Goal: Transaction & Acquisition: Subscribe to service/newsletter

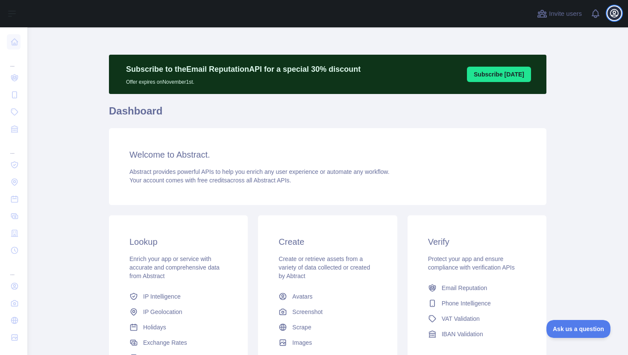
click at [616, 14] on icon "button" at bounding box center [615, 13] width 10 height 10
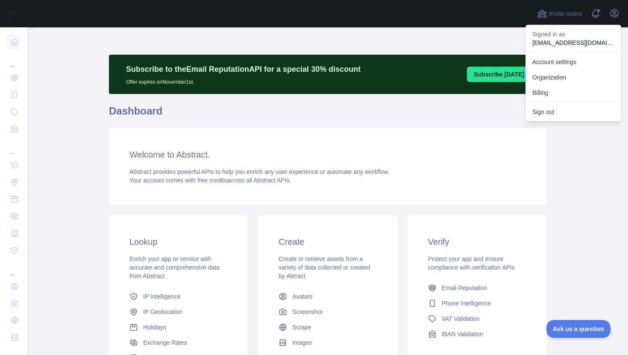
click at [299, 112] on h1 "Dashboard" at bounding box center [328, 114] width 438 height 21
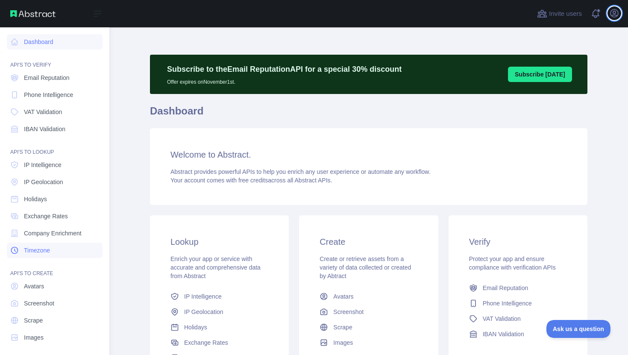
scroll to position [4, 0]
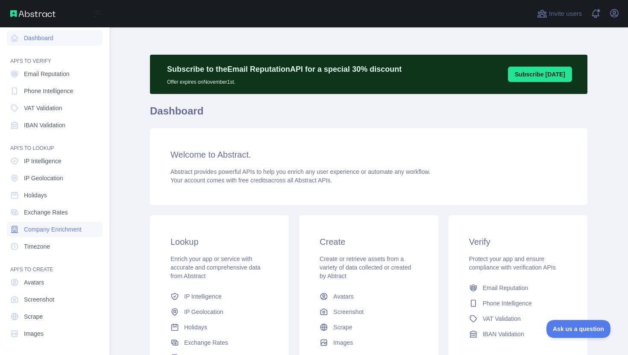
click at [43, 227] on span "Company Enrichment" at bounding box center [53, 229] width 58 height 9
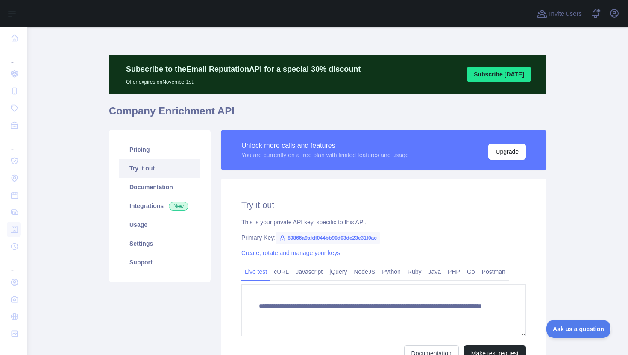
click at [288, 238] on span "89866a9afdf044bb90d03de23e31f0ac" at bounding box center [328, 238] width 105 height 13
click at [302, 238] on span "89866a9afdf044bb90d03de23e31f0ac" at bounding box center [328, 238] width 105 height 13
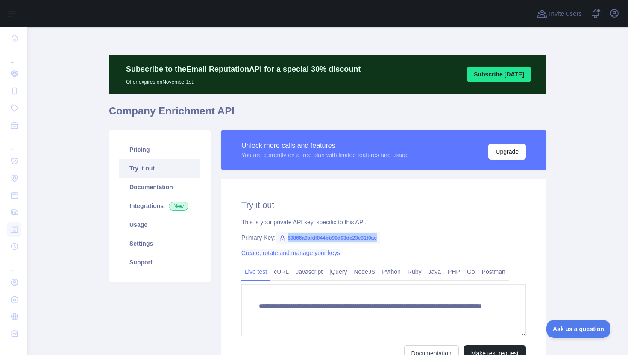
click at [296, 254] on link "Create, rotate and manage your keys" at bounding box center [291, 253] width 99 height 7
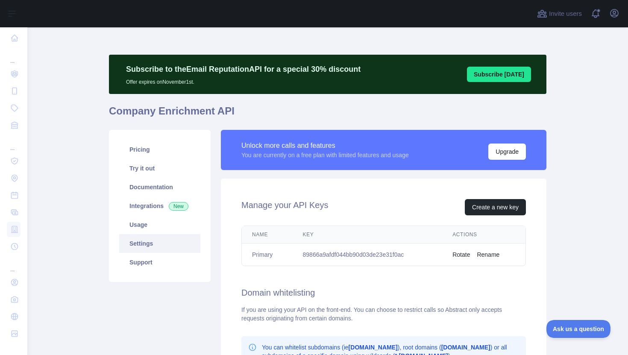
scroll to position [26, 0]
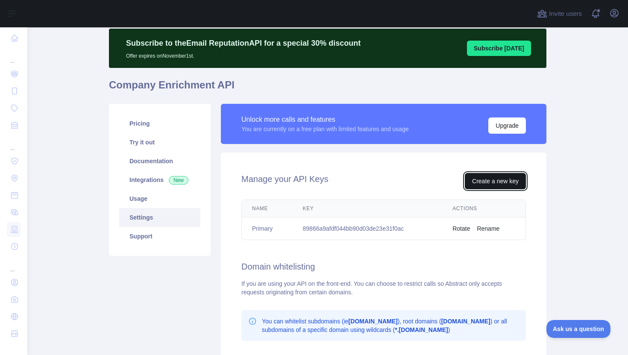
click at [487, 177] on button "Create a new key" at bounding box center [495, 181] width 61 height 16
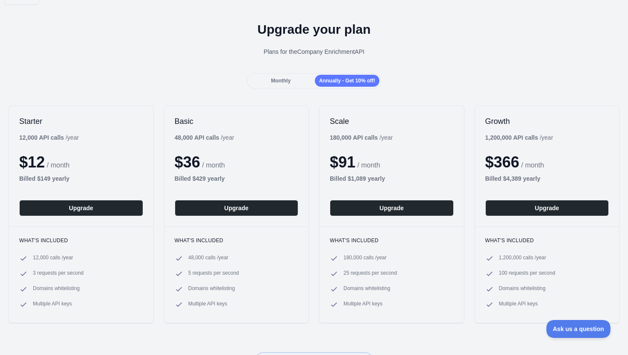
scroll to position [21, 0]
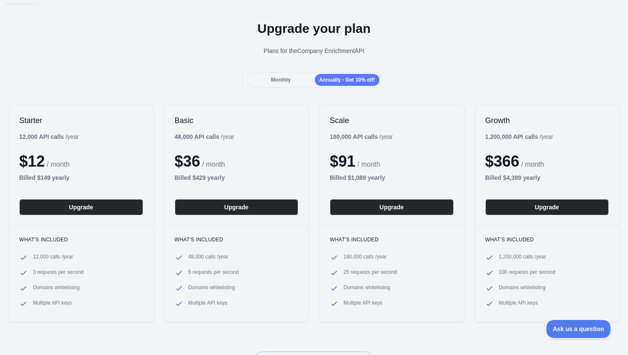
click at [287, 82] on div "Monthly" at bounding box center [281, 80] width 65 height 12
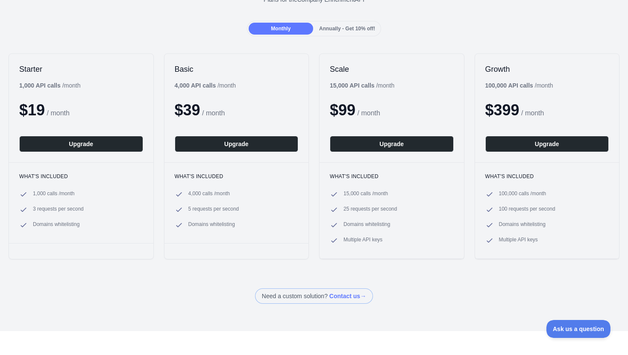
scroll to position [73, 0]
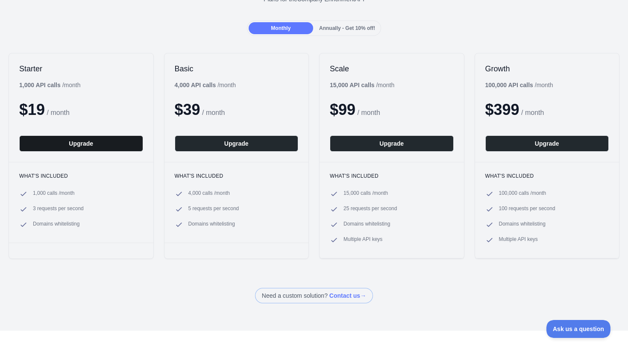
click at [91, 145] on button "Upgrade" at bounding box center [81, 144] width 124 height 16
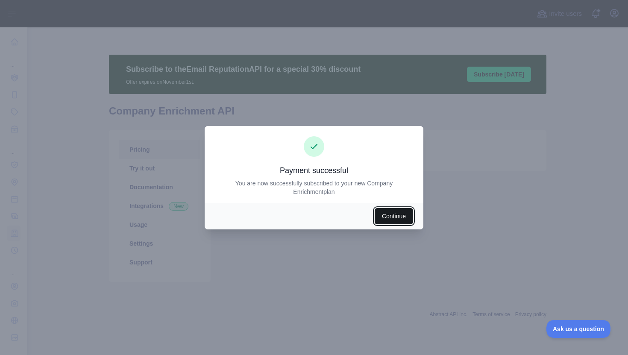
click at [404, 218] on button "Continue" at bounding box center [394, 216] width 38 height 16
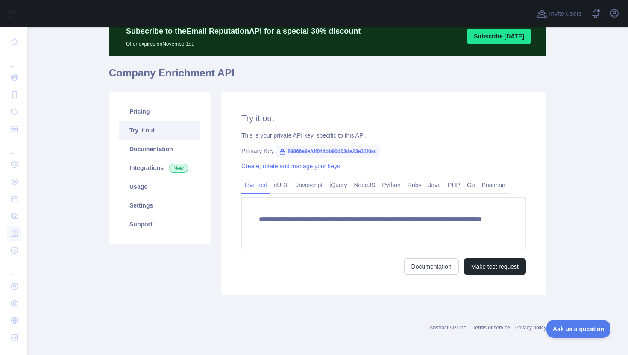
scroll to position [39, 0]
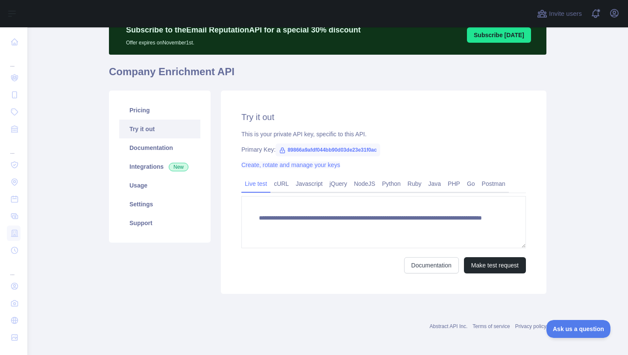
click at [308, 165] on link "Create, rotate and manage your keys" at bounding box center [291, 165] width 99 height 7
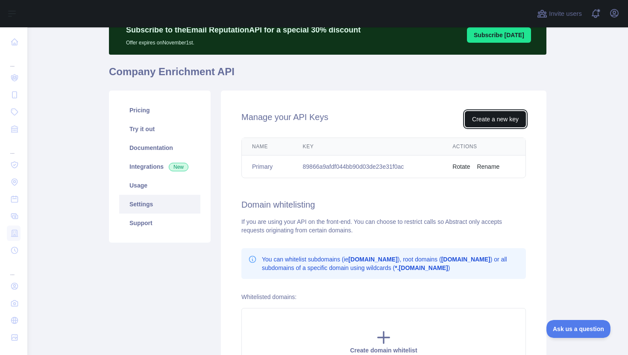
click at [496, 119] on button "Create a new key" at bounding box center [495, 119] width 61 height 16
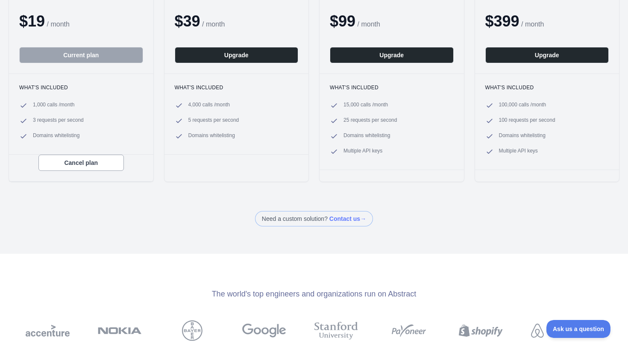
scroll to position [135, 0]
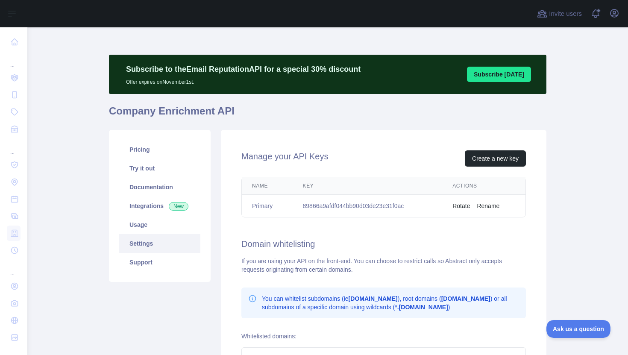
click at [354, 204] on td "89866a9afdf044bb90d03de23e31f0ac" at bounding box center [368, 206] width 150 height 23
copy td "89866a9afdf044bb90d03de23e31f0ac"
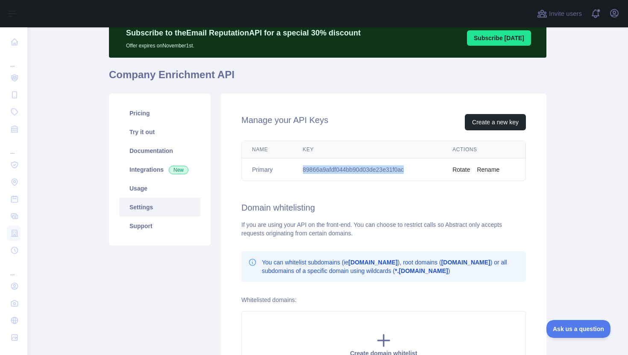
scroll to position [51, 0]
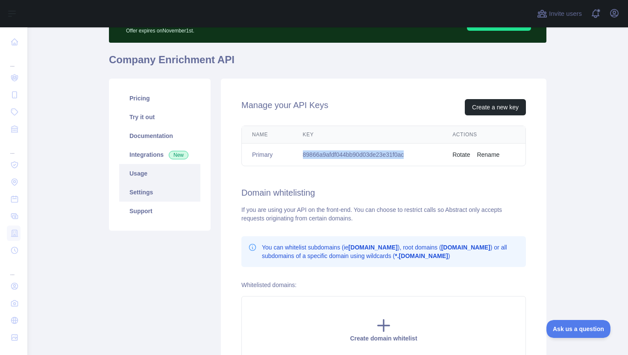
click at [145, 175] on link "Usage" at bounding box center [159, 173] width 81 height 19
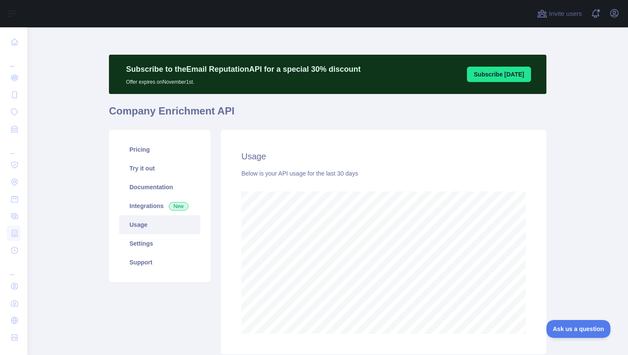
scroll to position [328, 595]
click at [147, 188] on link "Documentation" at bounding box center [159, 187] width 81 height 19
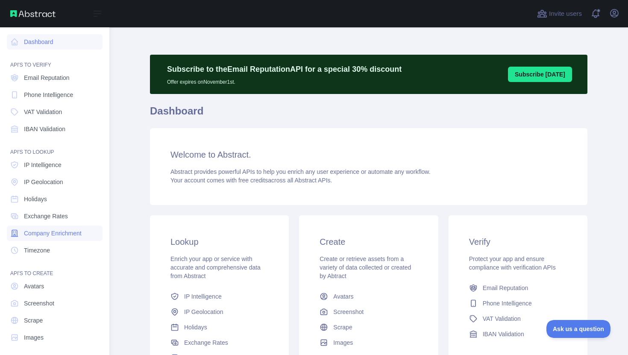
click at [55, 230] on span "Company Enrichment" at bounding box center [53, 233] width 58 height 9
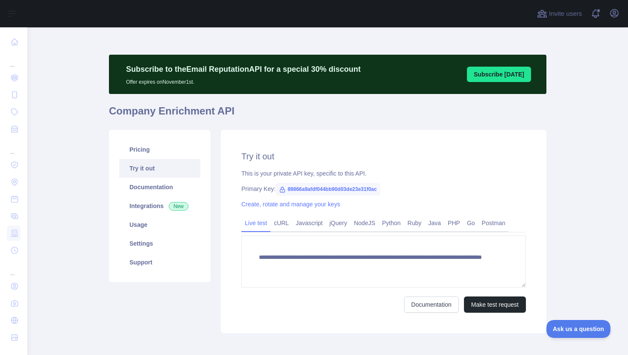
click at [347, 189] on span "89866a9afdf044bb90d03de23e31f0ac" at bounding box center [328, 189] width 105 height 13
copy span "89866a9afdf044bb90d03de23e31f0ac"
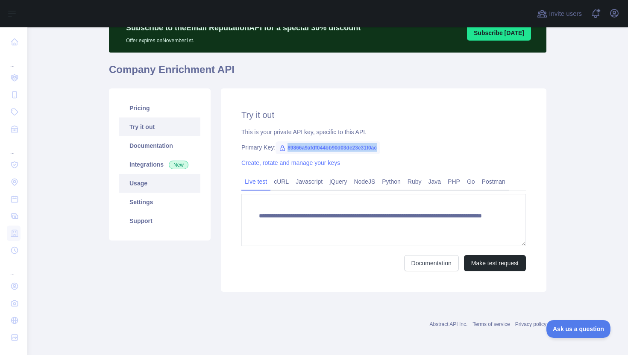
click at [119, 183] on link "Usage" at bounding box center [159, 183] width 81 height 19
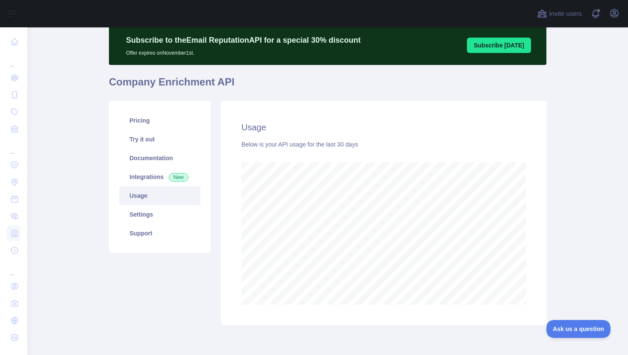
scroll to position [39, 0]
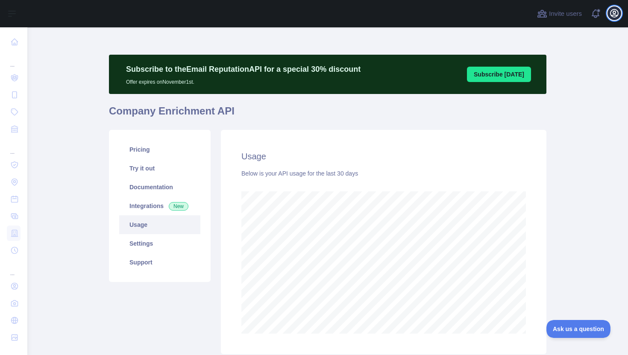
click at [613, 12] on icon "button" at bounding box center [615, 13] width 10 height 10
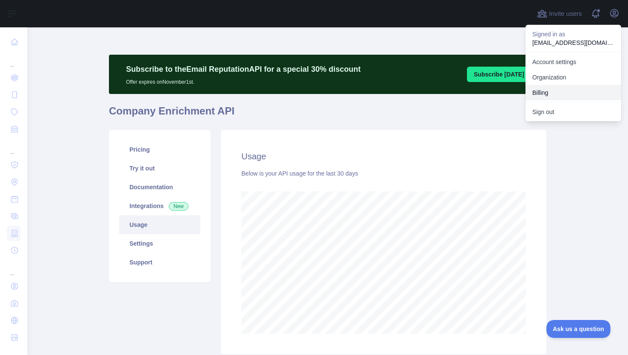
click at [552, 94] on button "Billing" at bounding box center [574, 92] width 96 height 15
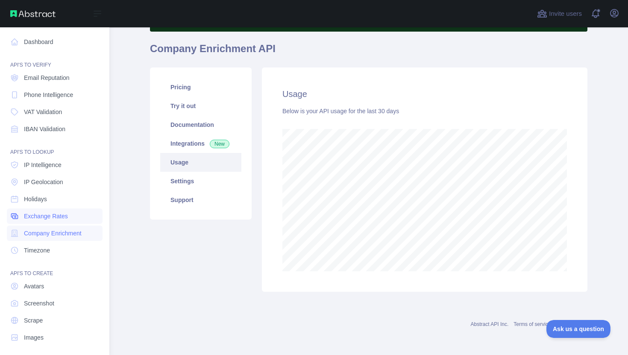
scroll to position [4, 0]
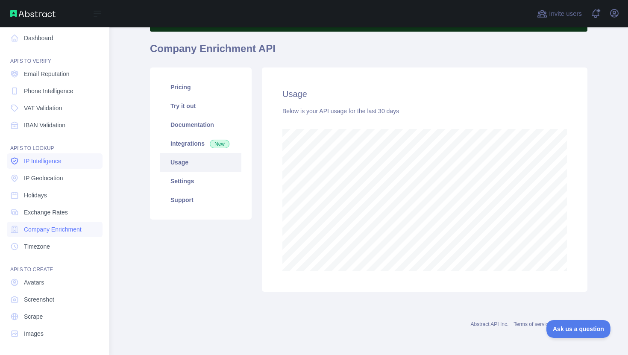
click at [52, 162] on span "IP Intelligence" at bounding box center [43, 161] width 38 height 9
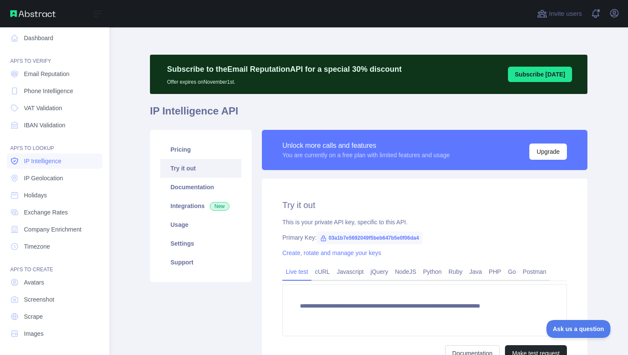
type textarea "**********"
click at [48, 175] on span "IP Geolocation" at bounding box center [43, 178] width 39 height 9
